Goal: Task Accomplishment & Management: Manage account settings

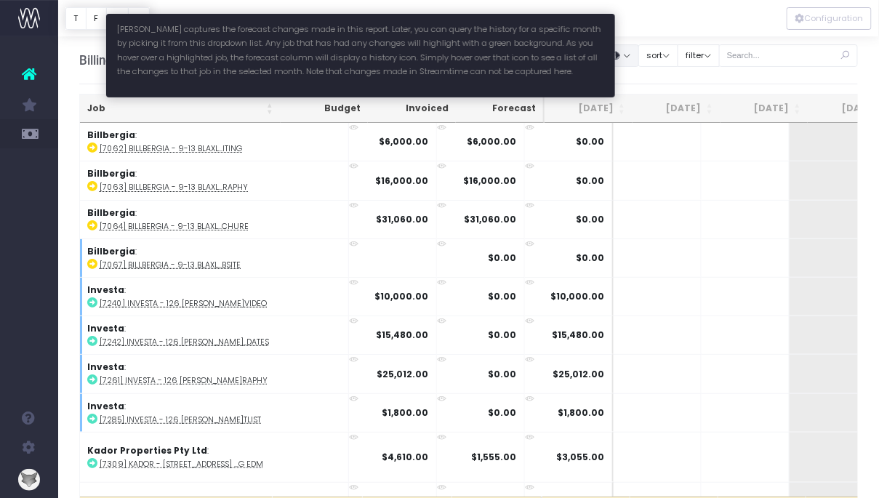
click at [638, 58] on button "button" at bounding box center [620, 55] width 36 height 23
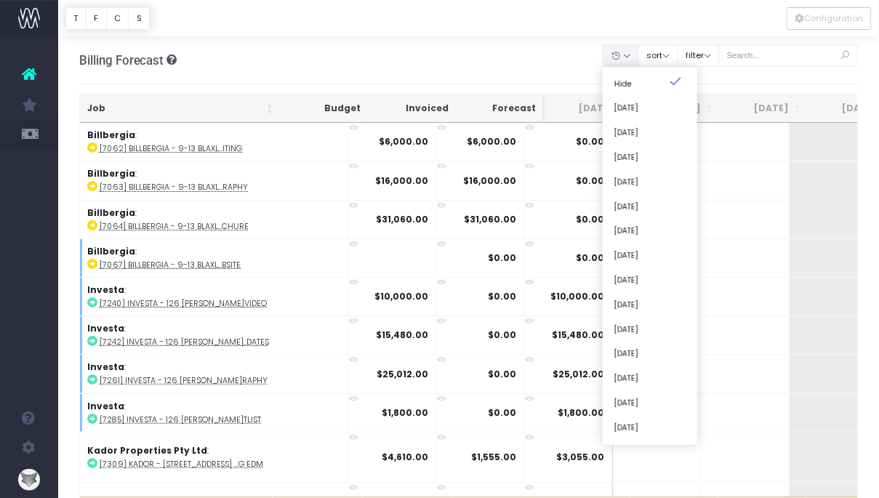
click at [667, 36] on div "Clear Filters Hide [DATE] [DATE] [DATE] [DATE] [DATE] [DATE] [DATE] [DATE] [DAT…" at bounding box center [730, 59] width 254 height 47
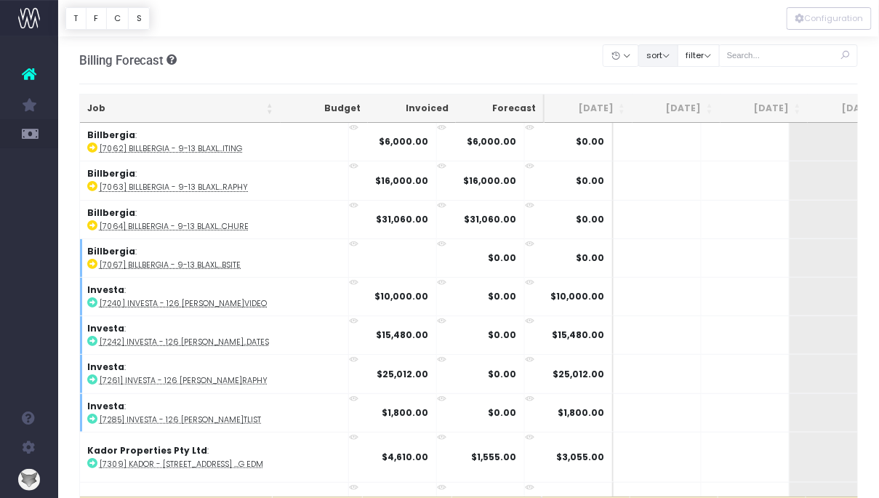
click at [667, 56] on button "sort" at bounding box center [658, 55] width 40 height 23
click at [672, 99] on link "Sort by Client Name Asc" at bounding box center [694, 108] width 113 height 25
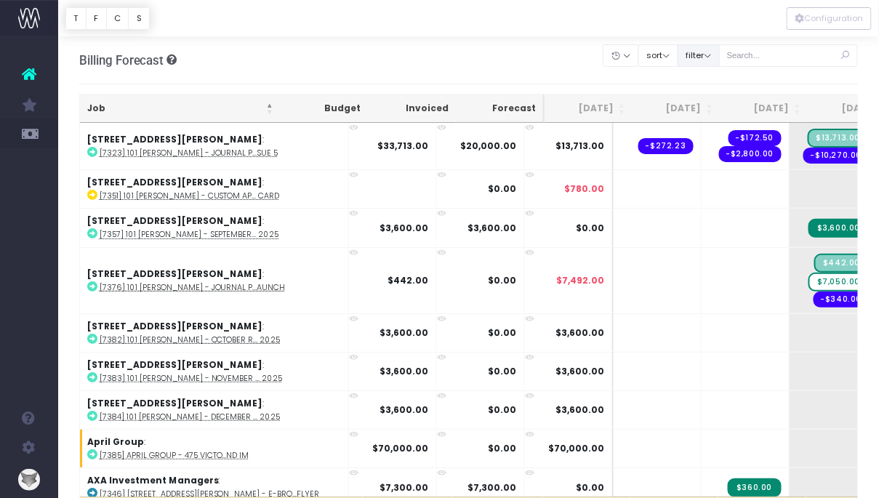
click at [711, 57] on button "filter" at bounding box center [698, 55] width 42 height 23
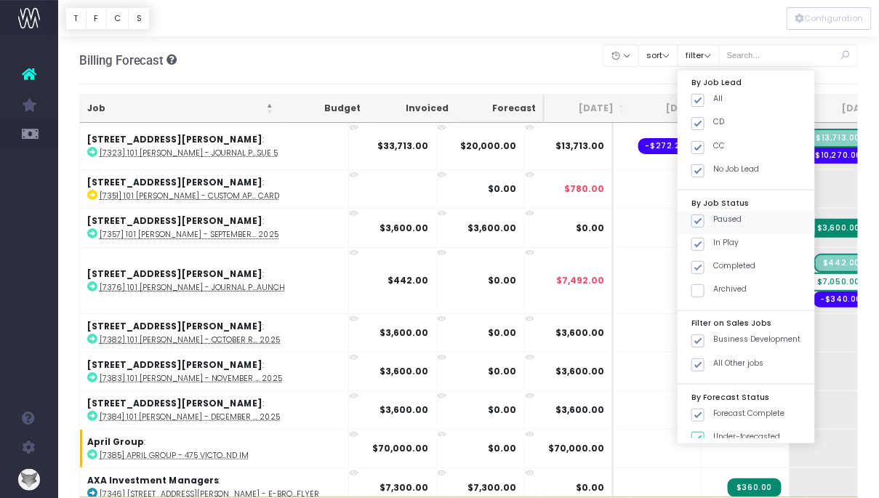
click at [704, 222] on span at bounding box center [697, 220] width 13 height 13
click at [717, 222] on input "Paused" at bounding box center [717, 218] width 9 height 9
checkbox input "false"
click at [722, 456] on button "Apply" at bounding box center [710, 454] width 44 height 24
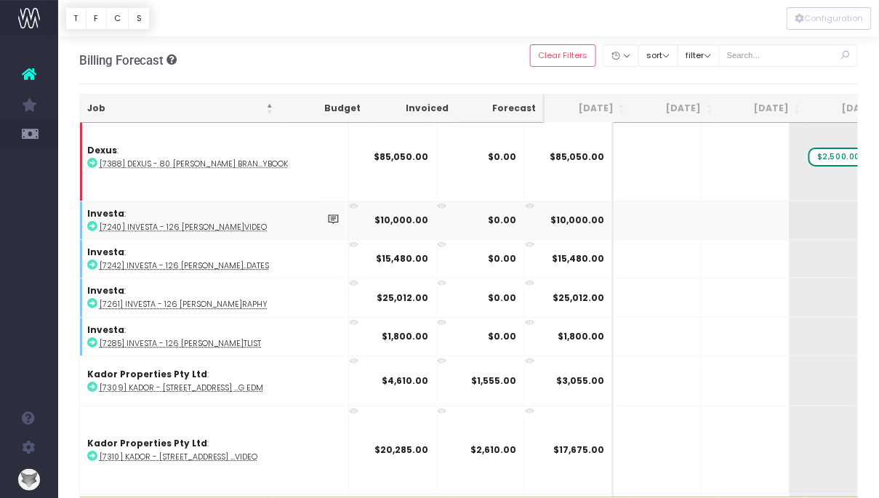
click at [207, 222] on abbr "[7240] Investa - 126 [PERSON_NAME]Video" at bounding box center [184, 227] width 168 height 11
click at [202, 299] on abbr "[7261] Investa - 126 [PERSON_NAME]raphy" at bounding box center [184, 304] width 169 height 11
click at [201, 338] on abbr "[7285] Investa - 126 [PERSON_NAME]tlist" at bounding box center [181, 343] width 162 height 11
click at [182, 338] on abbr "[7285] Investa - 126 [PERSON_NAME]tlist" at bounding box center [181, 343] width 162 height 11
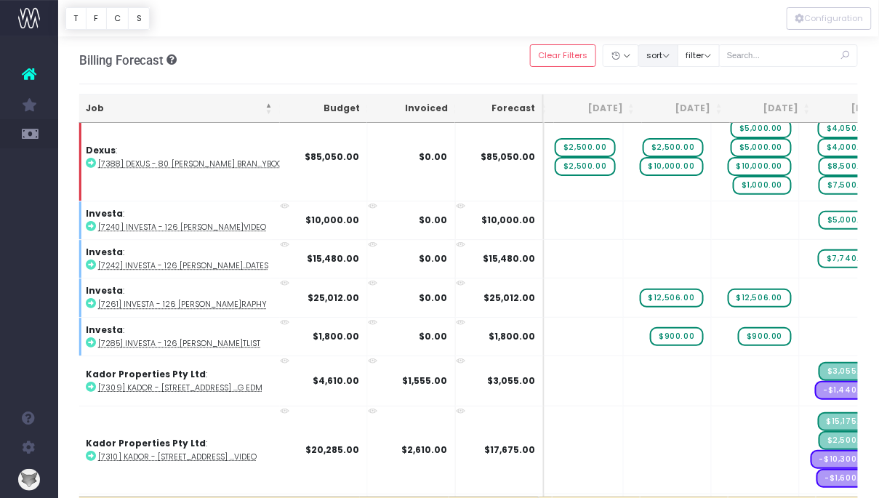
click at [674, 59] on button "sort" at bounding box center [658, 55] width 40 height 23
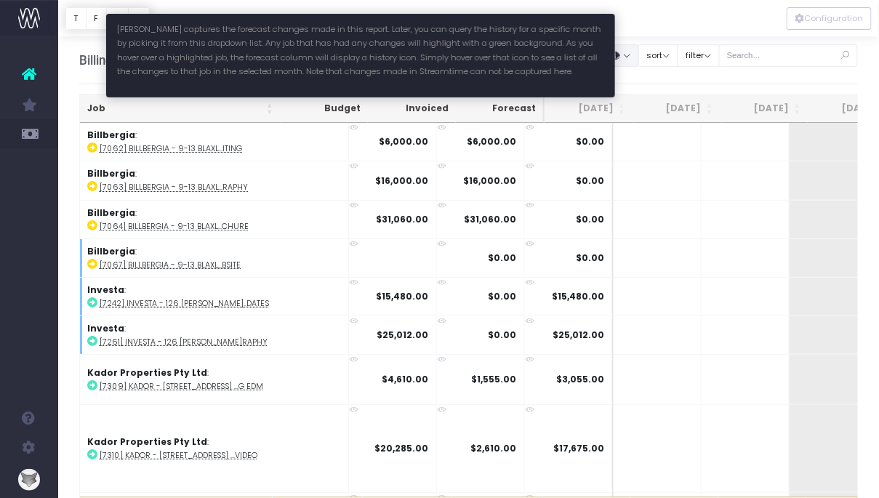
click at [639, 58] on button "button" at bounding box center [620, 55] width 36 height 23
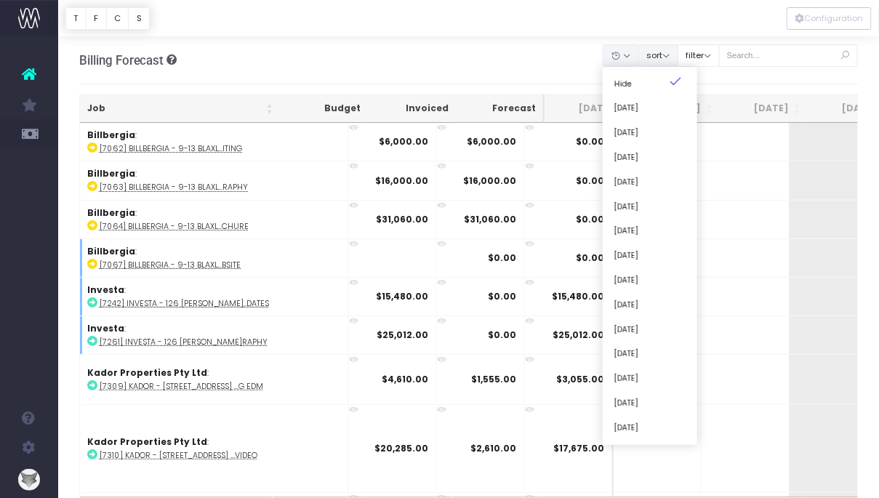
click at [678, 52] on button "sort" at bounding box center [658, 55] width 40 height 23
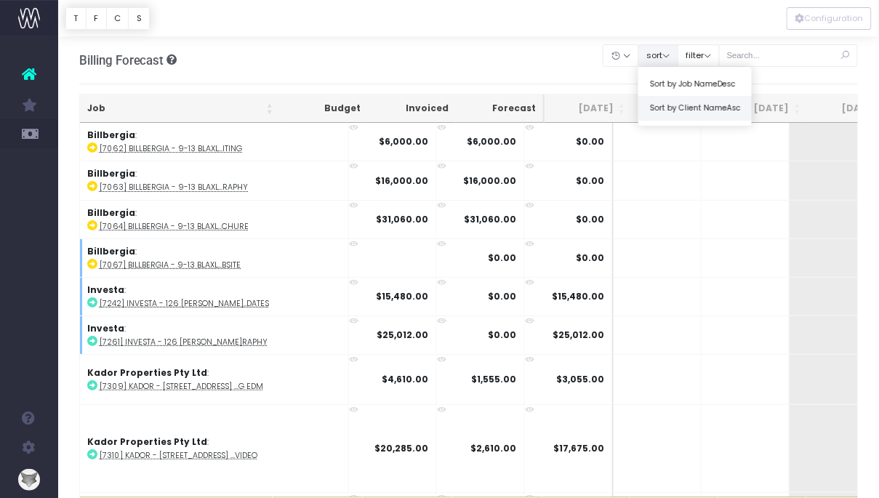
click at [685, 108] on link "Sort by Client Name Asc" at bounding box center [694, 108] width 113 height 25
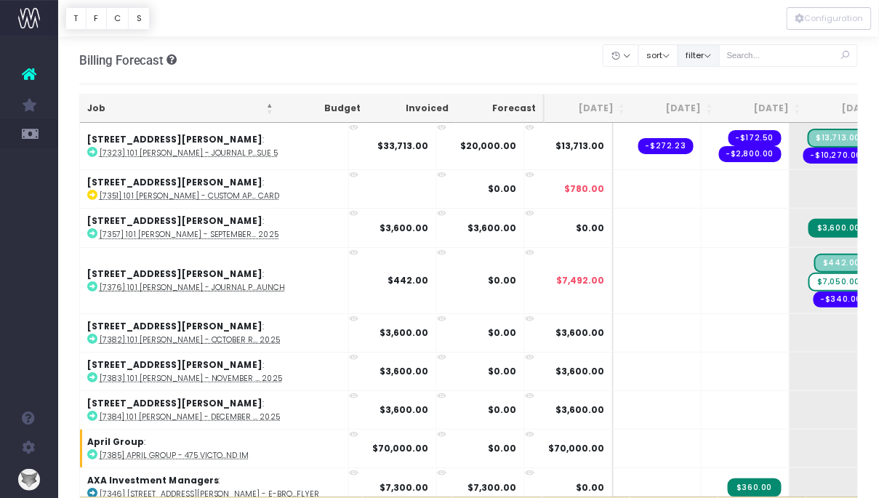
click at [710, 59] on button "filter" at bounding box center [698, 55] width 42 height 23
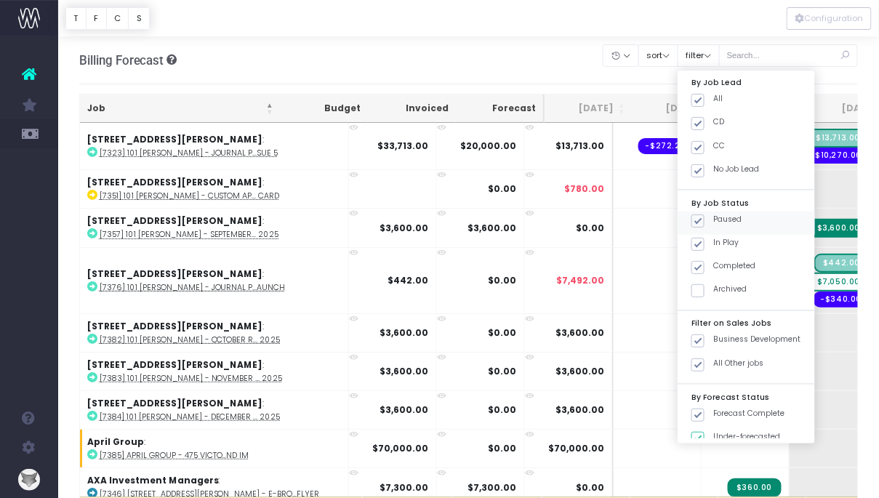
click at [704, 217] on span at bounding box center [697, 220] width 13 height 13
click at [720, 217] on input "Paused" at bounding box center [717, 218] width 9 height 9
checkbox input "false"
click at [719, 455] on button "Apply" at bounding box center [710, 454] width 44 height 24
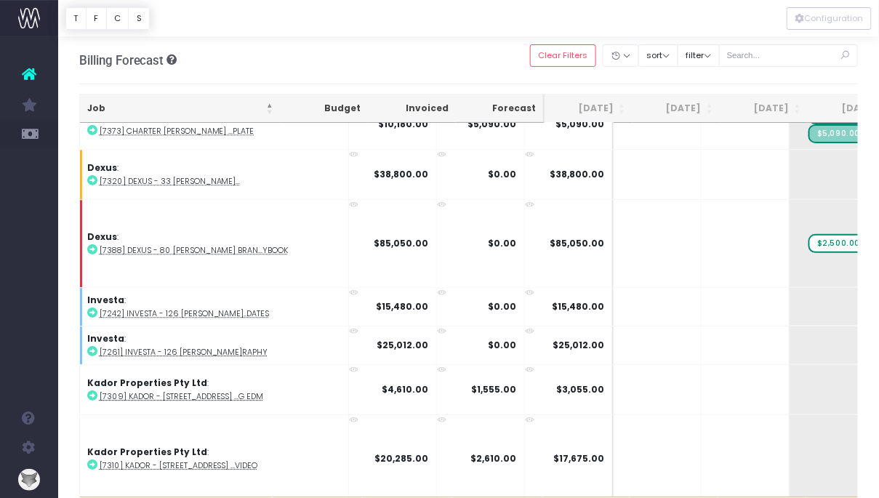
scroll to position [1007, 0]
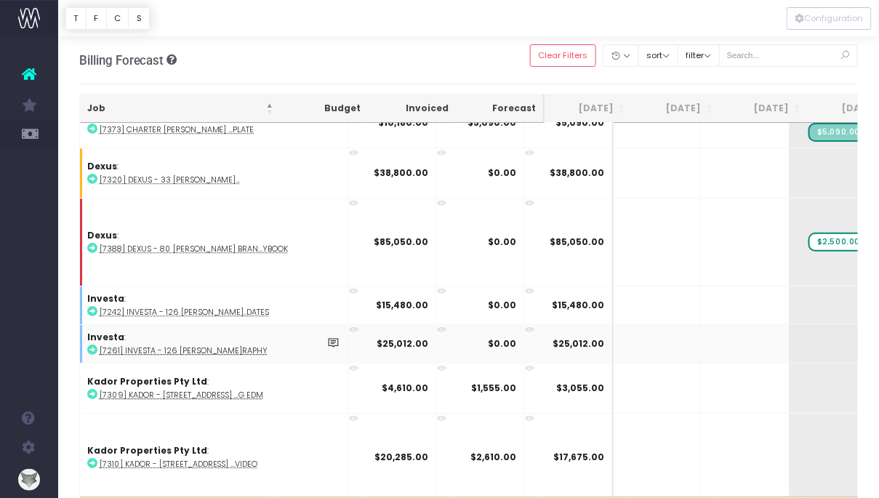
click at [215, 346] on abbr "[7261] Investa - 126 [PERSON_NAME]raphy" at bounding box center [184, 350] width 169 height 11
click at [196, 307] on abbr "[7242] Investa - 126 [PERSON_NAME]..dates" at bounding box center [185, 312] width 170 height 11
